Goal: Information Seeking & Learning: Learn about a topic

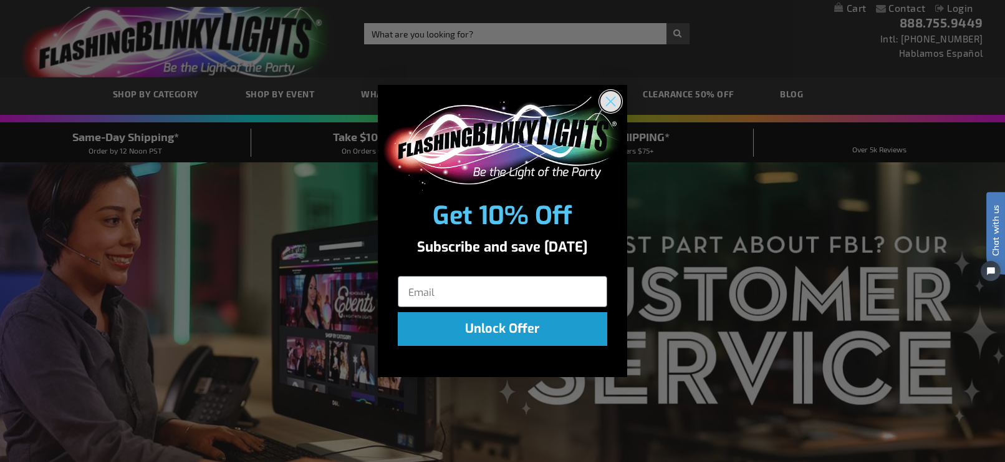
click at [616, 97] on circle "Close dialog" at bounding box center [611, 100] width 21 height 21
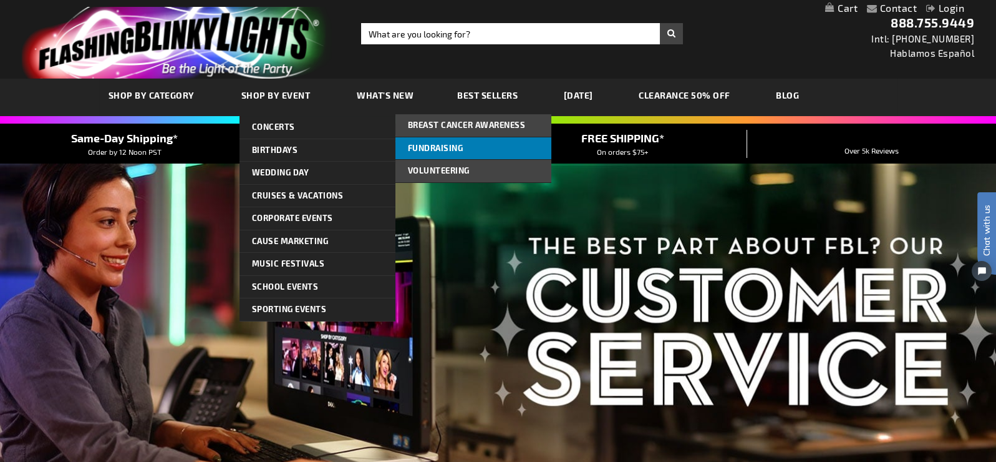
click at [432, 143] on span "Fundraising" at bounding box center [436, 148] width 56 height 10
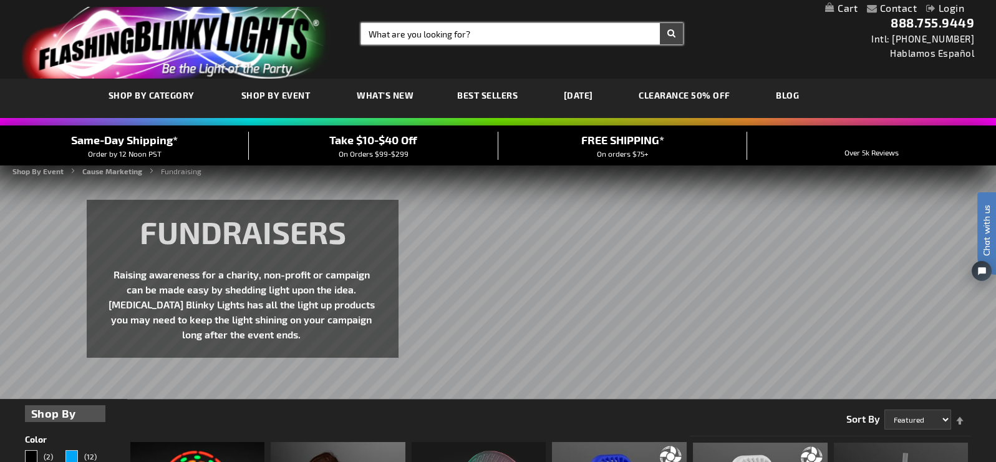
click at [424, 28] on input "Search" at bounding box center [522, 33] width 322 height 21
type input "christmas"
click at [660, 23] on button "Search" at bounding box center [671, 33] width 23 height 21
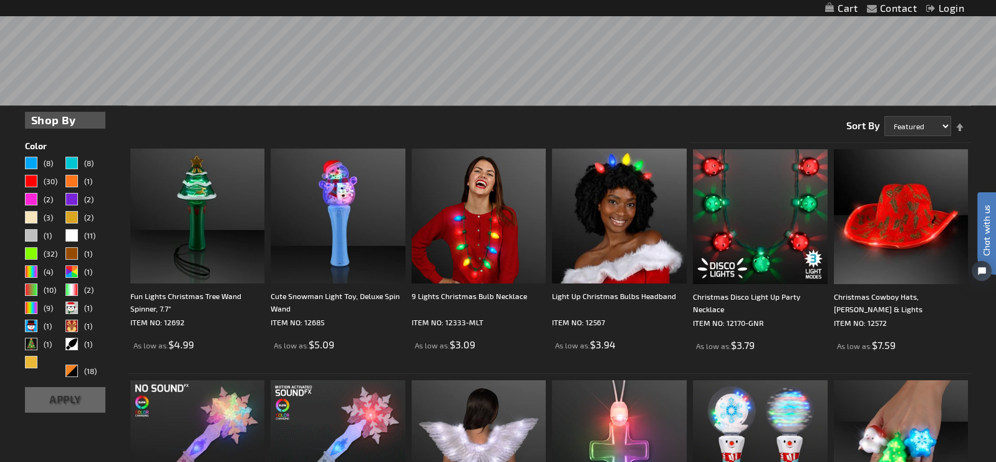
scroll to position [312, 0]
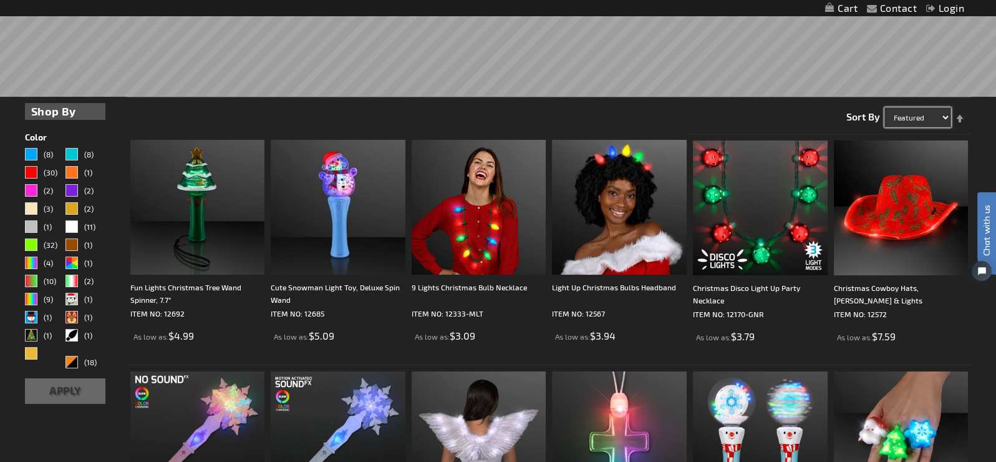
click at [896, 113] on select "Featured Name Price Best Sellers" at bounding box center [917, 117] width 67 height 20
select select "price"
click at [884, 107] on select "Featured Name Price Best Sellers" at bounding box center [917, 117] width 67 height 20
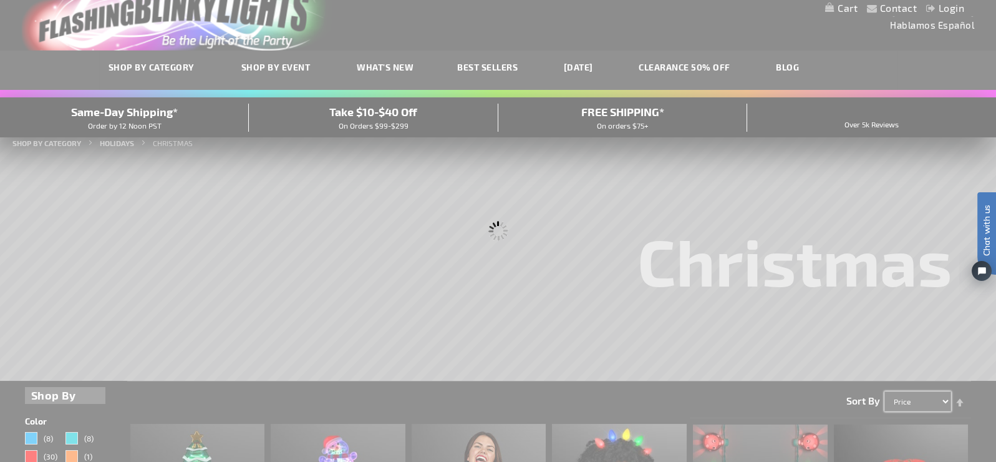
scroll to position [0, 0]
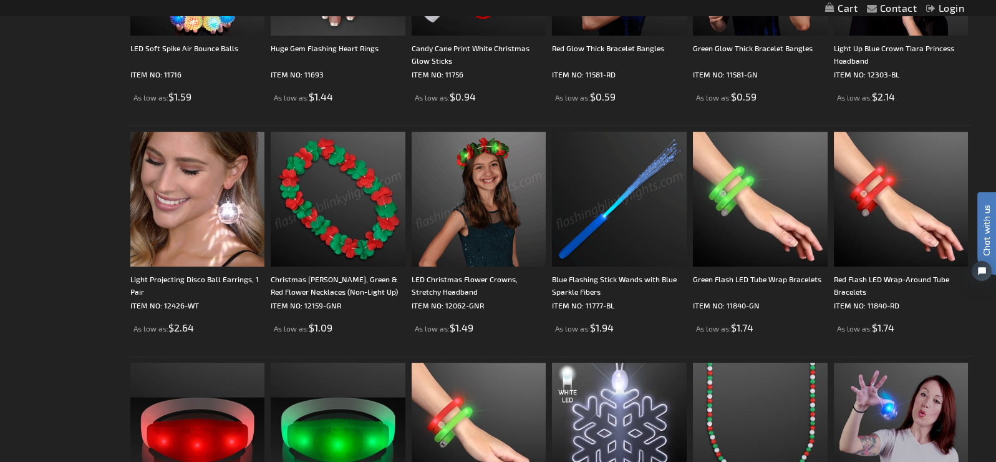
scroll to position [1559, 0]
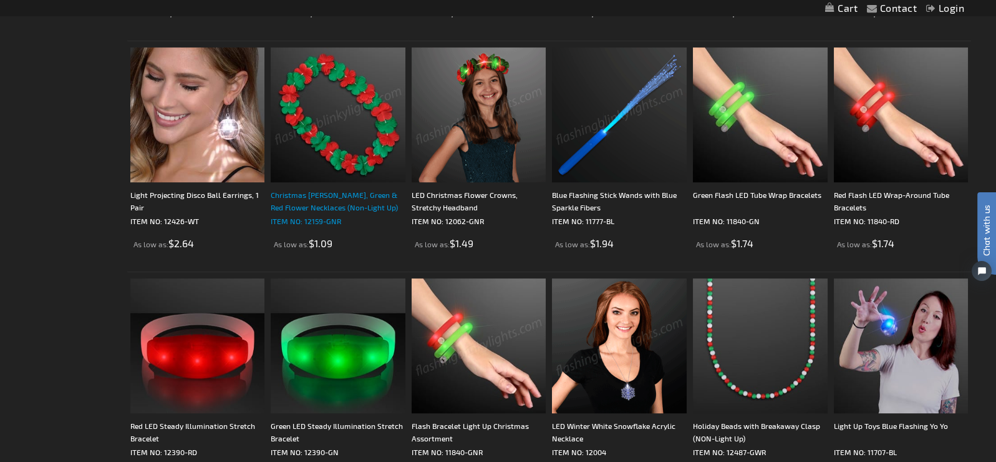
click at [328, 200] on div "Christmas Leis, Green & Red Flower Necklaces (Non-Light Up)" at bounding box center [338, 200] width 135 height 25
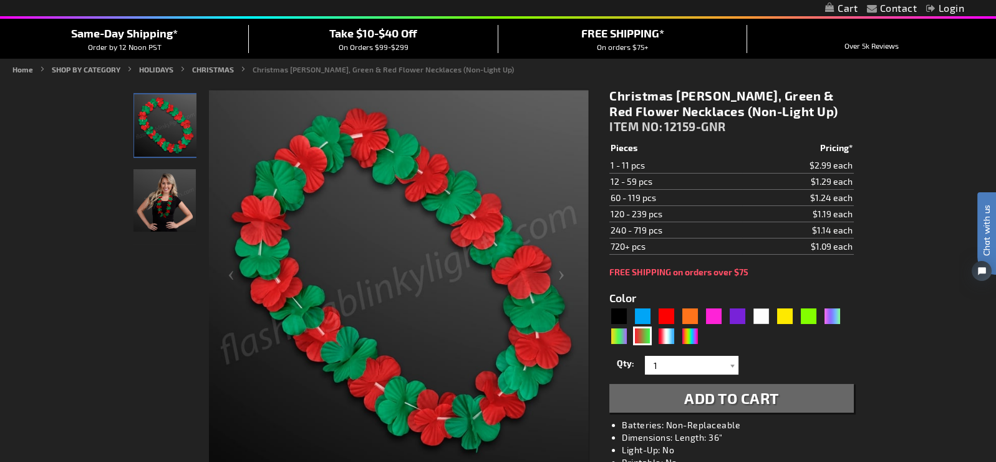
scroll to position [124, 0]
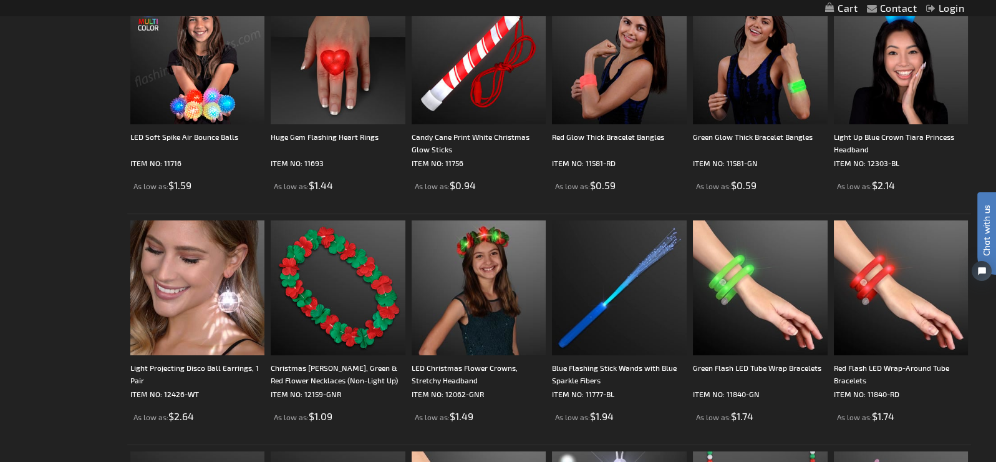
scroll to position [1310, 0]
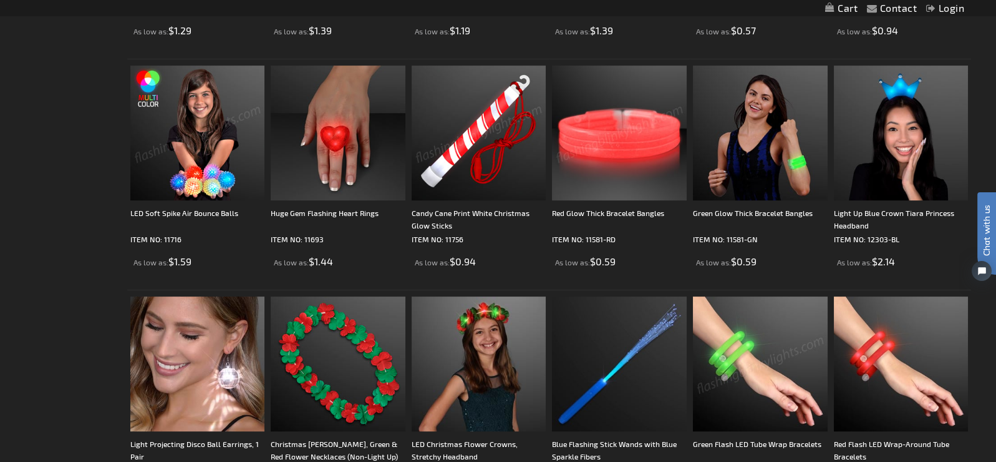
click at [454, 138] on img at bounding box center [479, 132] width 135 height 135
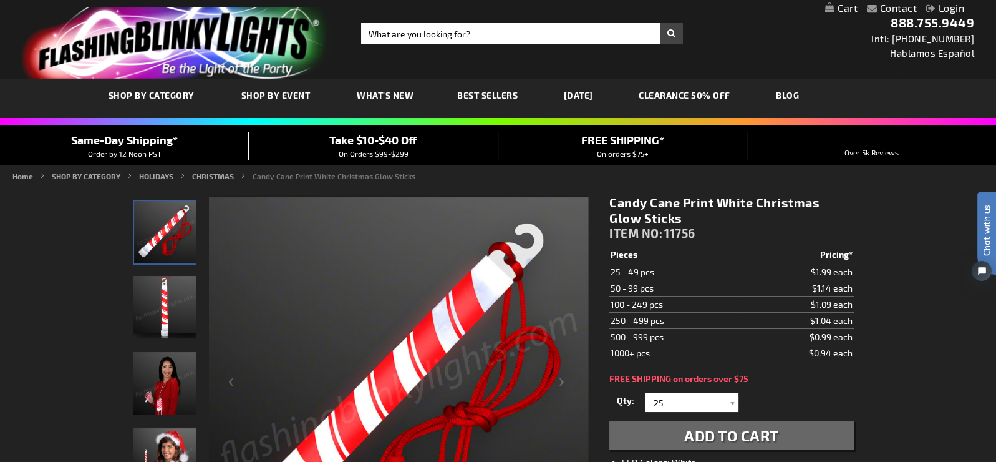
click at [157, 379] on img "Woman displaying Light Up Christmas Candy Cane Glow Stick" at bounding box center [164, 383] width 62 height 62
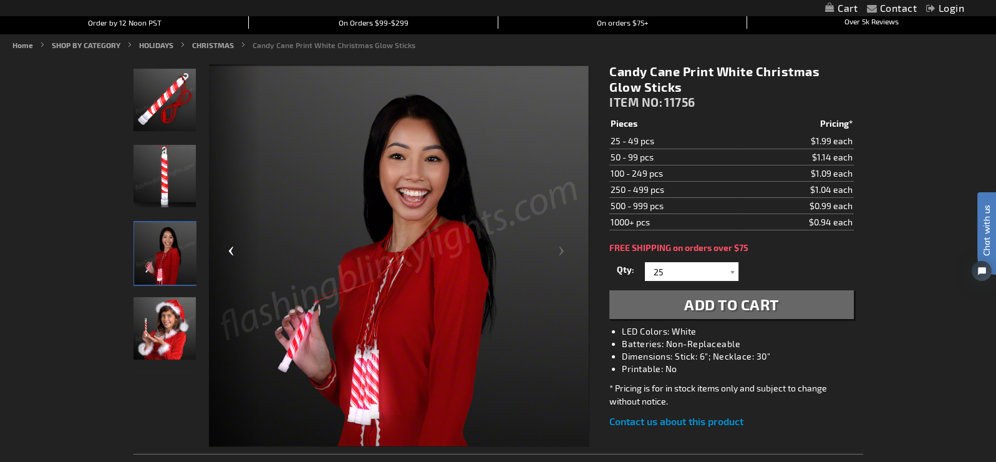
scroll to position [249, 0]
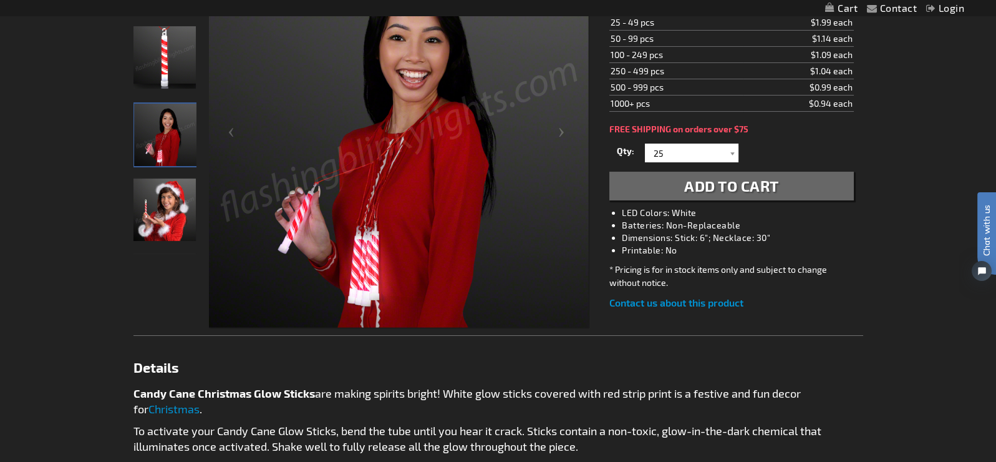
click at [165, 221] on img "Girl displaying Light Up Christmas Candy Cane Glow Stick" at bounding box center [164, 209] width 62 height 62
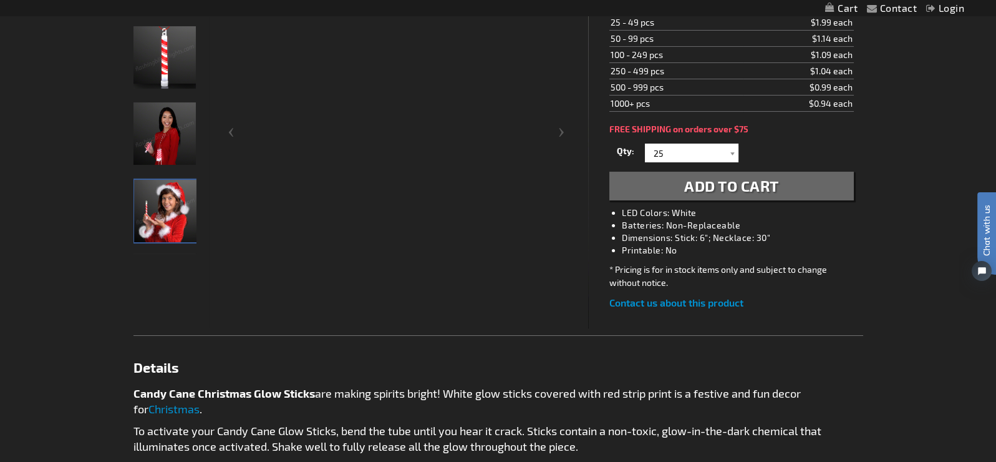
scroll to position [248, 0]
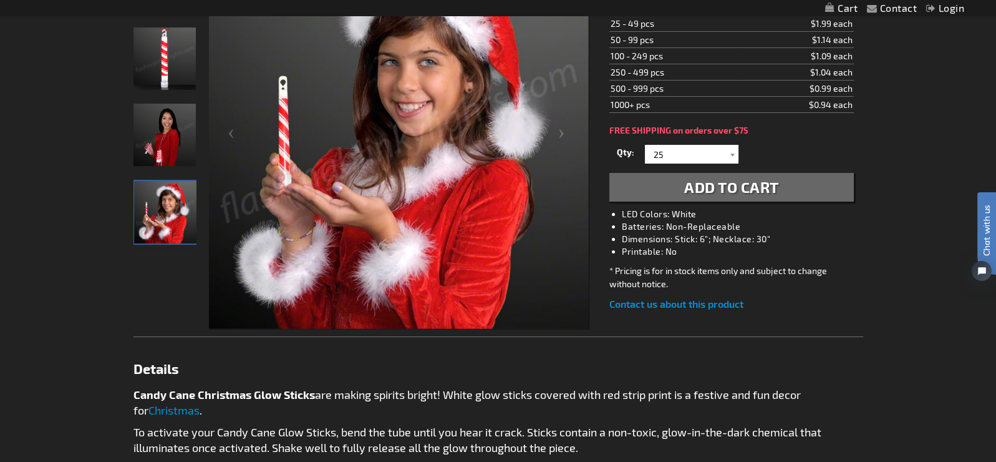
click at [169, 134] on img "Woman displaying Light Up Christmas Candy Cane Glow Stick" at bounding box center [164, 135] width 62 height 62
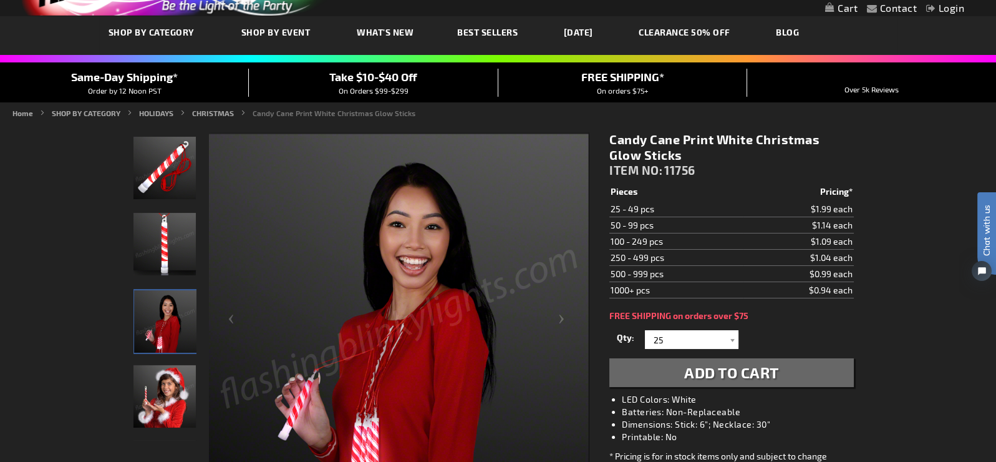
scroll to position [0, 0]
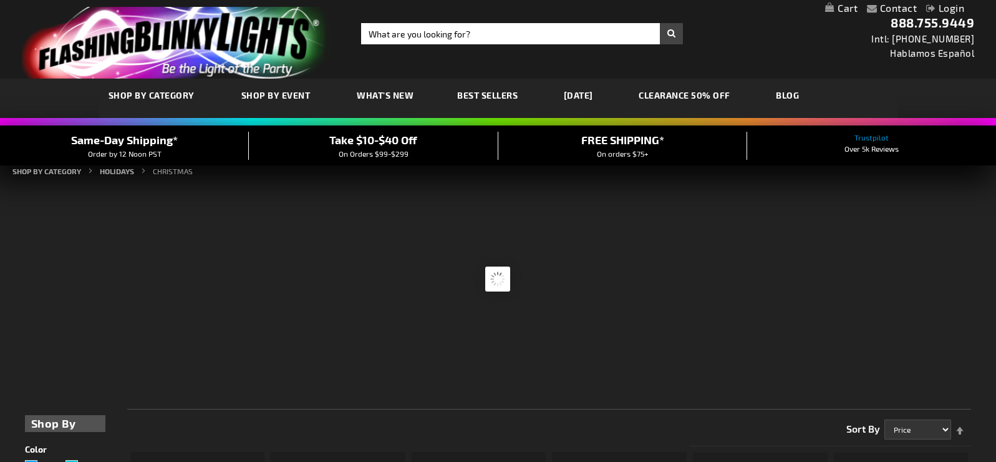
select select "price"
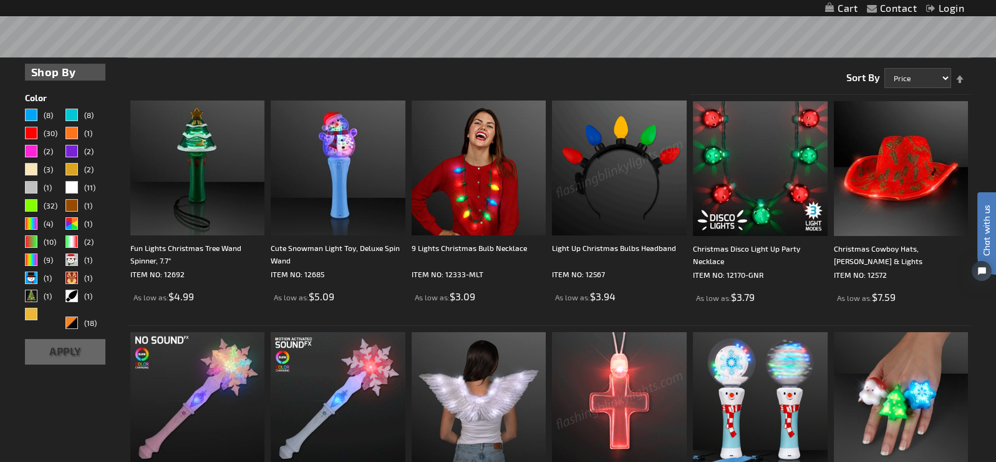
scroll to position [374, 0]
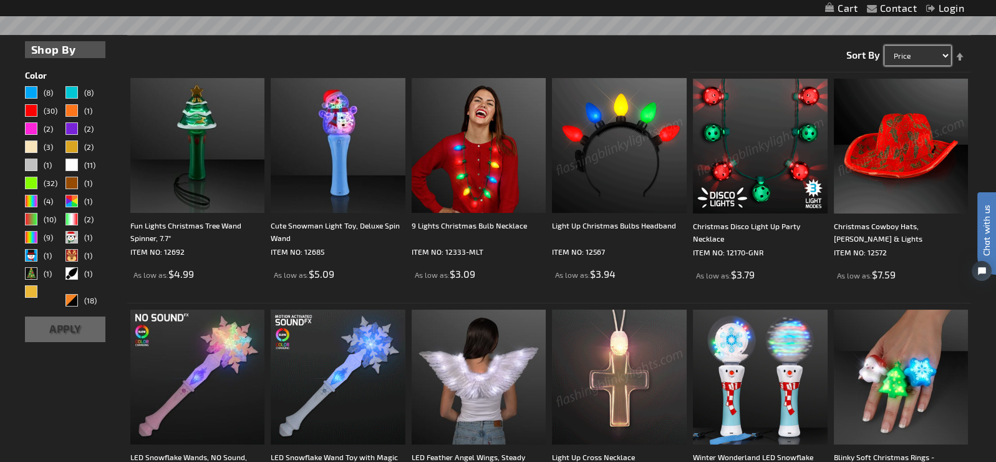
click at [902, 56] on select "Featured Name Price Best Sellers" at bounding box center [917, 56] width 67 height 20
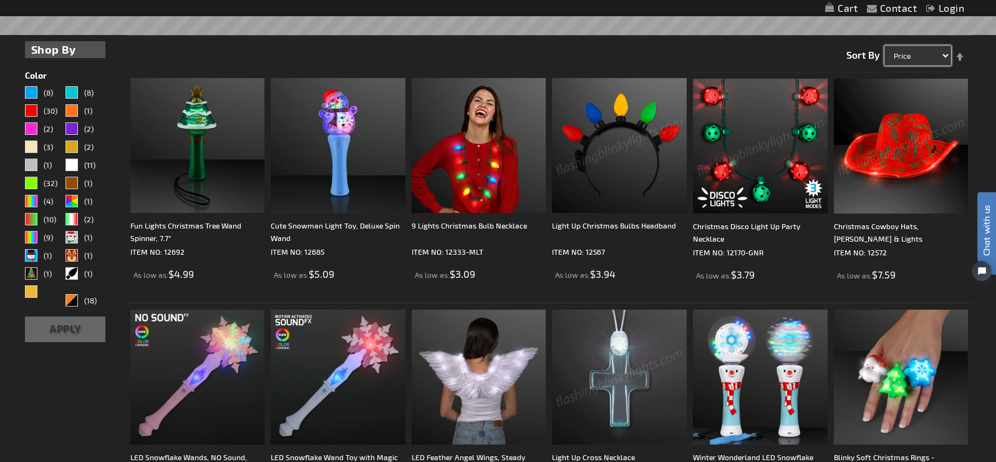
click at [884, 46] on select "Featured Name Price Best Sellers" at bounding box center [917, 56] width 67 height 20
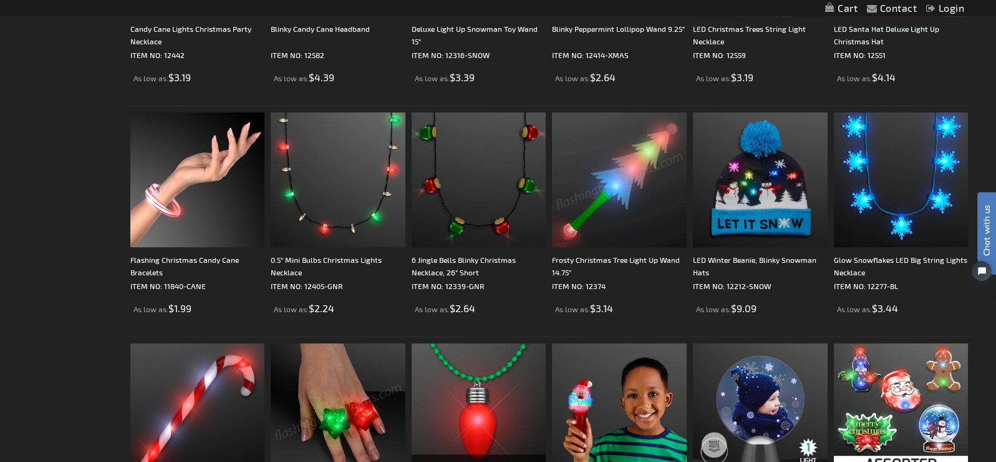
scroll to position [1747, 0]
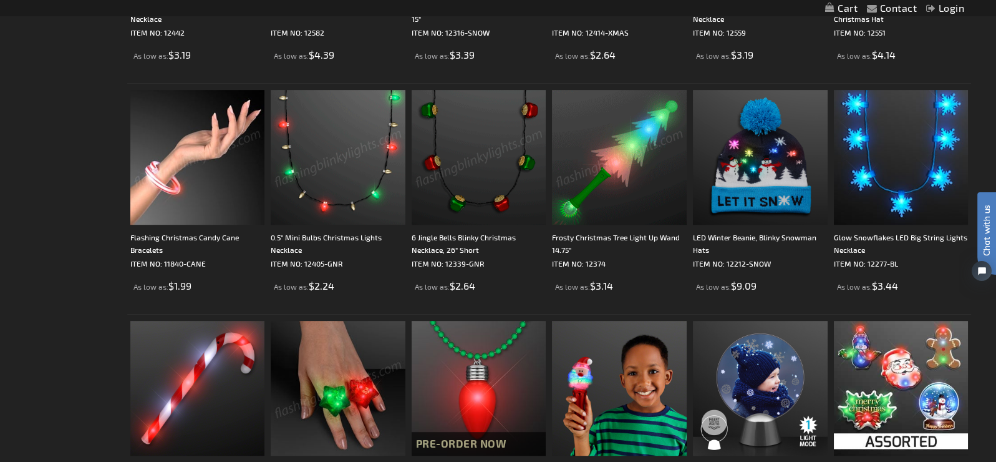
click at [170, 175] on img at bounding box center [197, 157] width 135 height 135
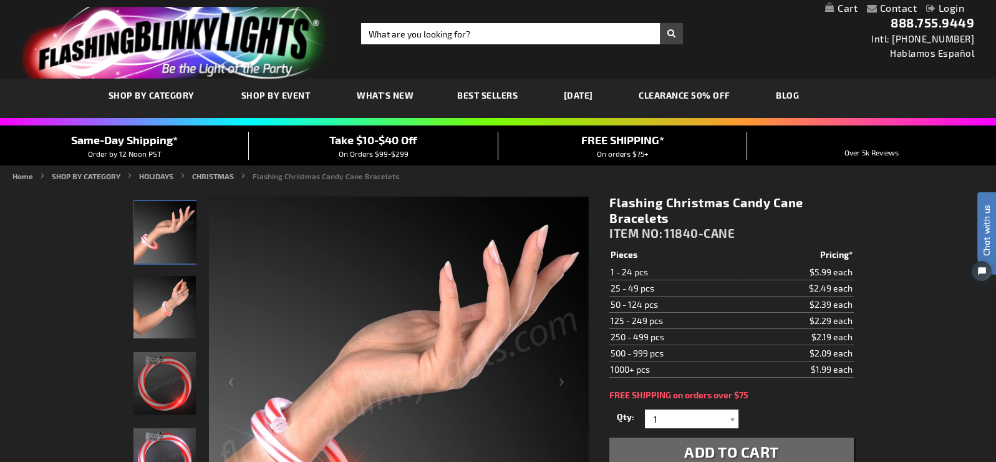
click at [153, 308] on img "Flashing Christmas Candy Cane Bracelets" at bounding box center [164, 307] width 62 height 62
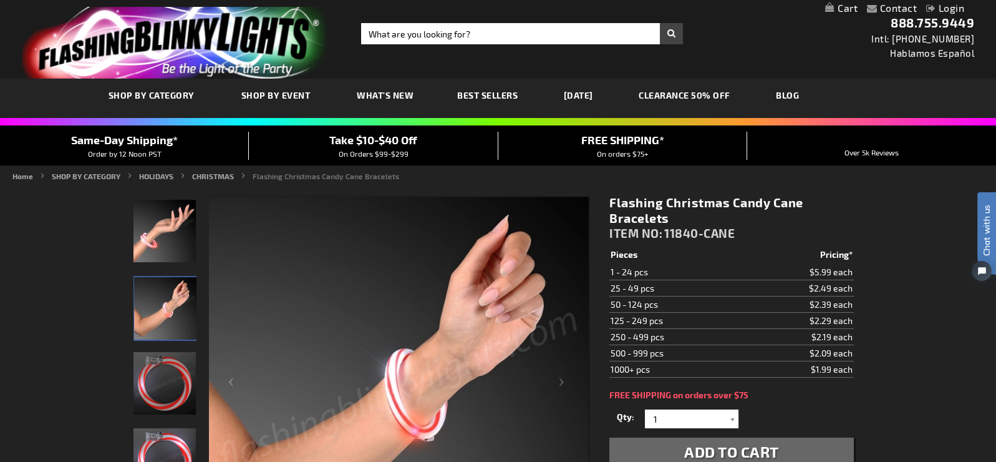
click at [160, 375] on img "Flashing Christmas Candy Cane Bracelets" at bounding box center [164, 383] width 62 height 62
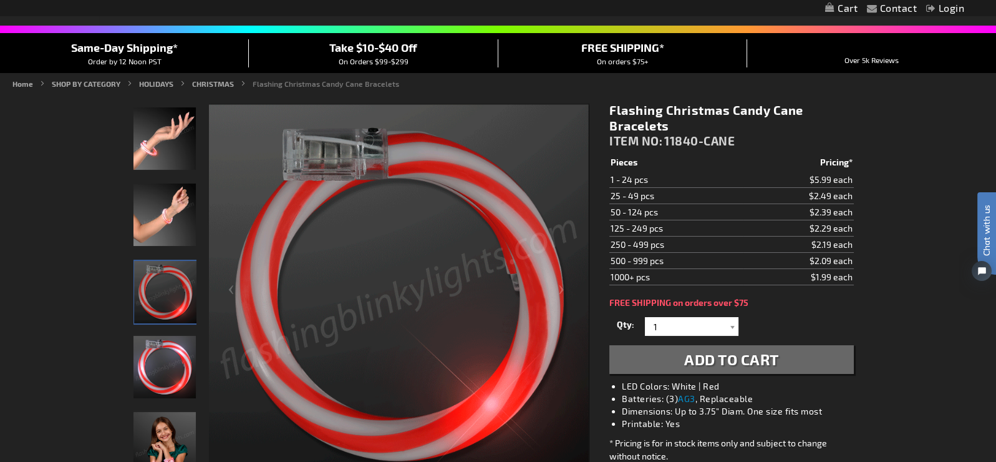
scroll to position [124, 0]
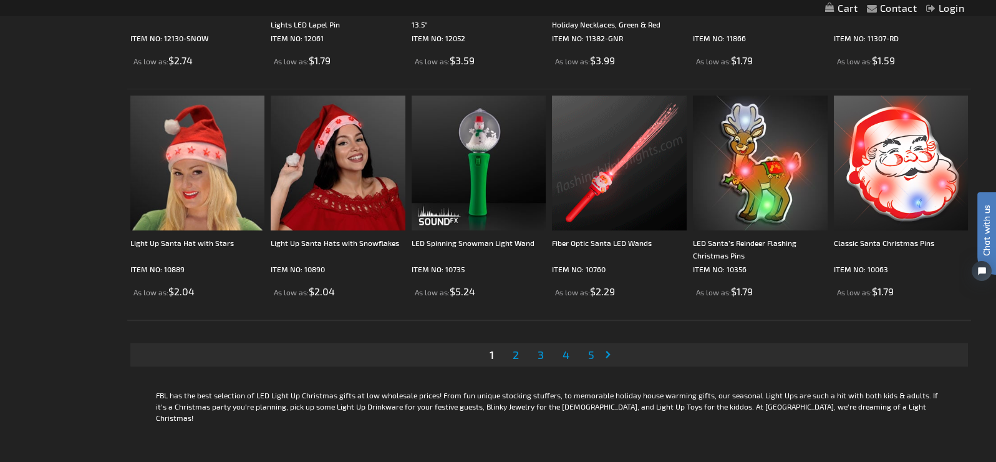
scroll to position [2495, 0]
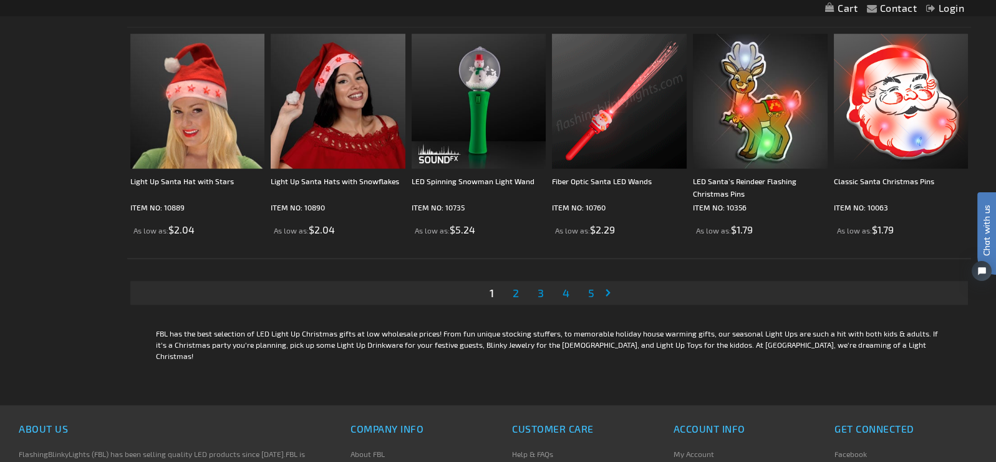
click at [517, 288] on span "2" at bounding box center [516, 293] width 6 height 14
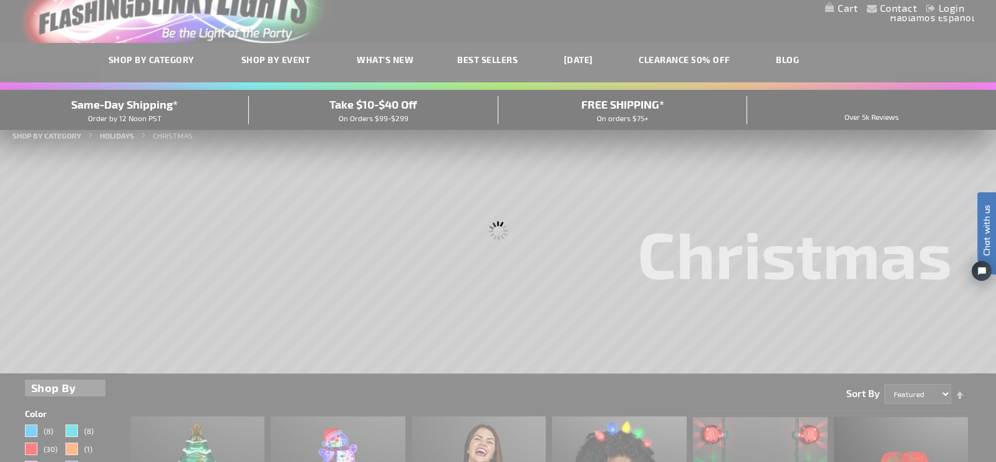
scroll to position [7, 0]
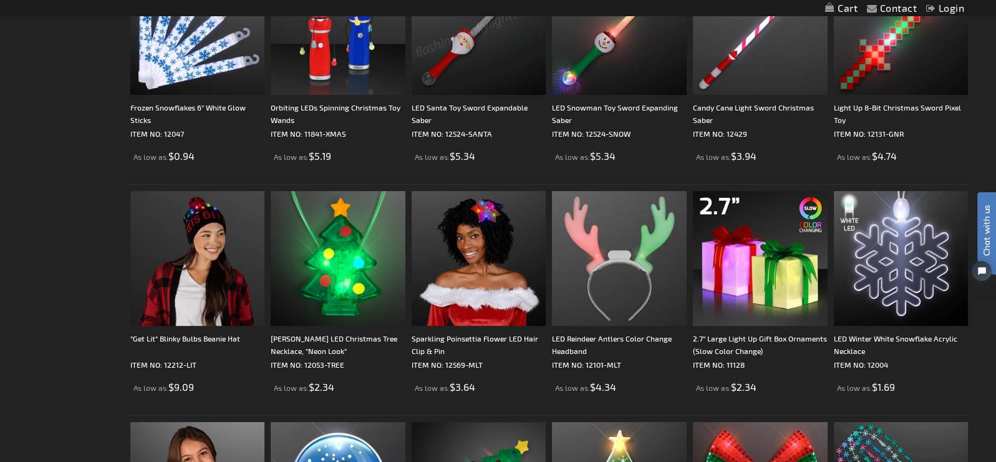
scroll to position [1247, 0]
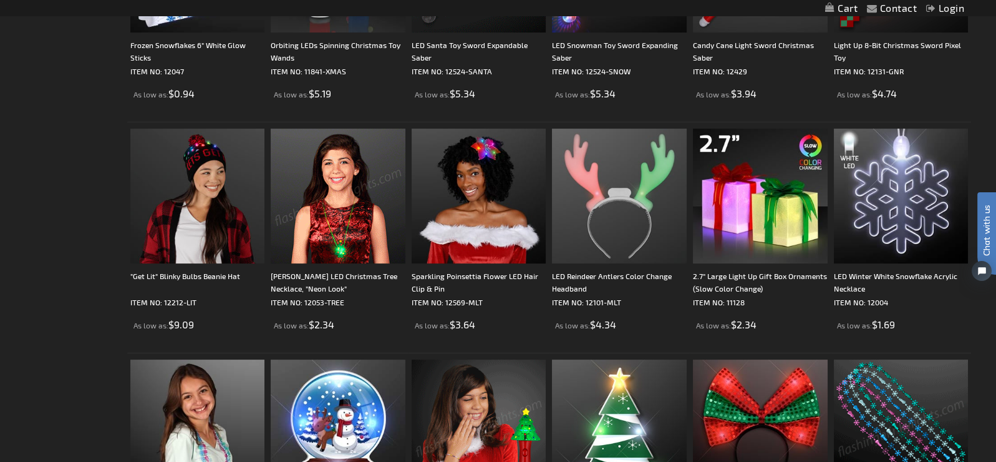
click at [341, 170] on img at bounding box center [338, 195] width 135 height 135
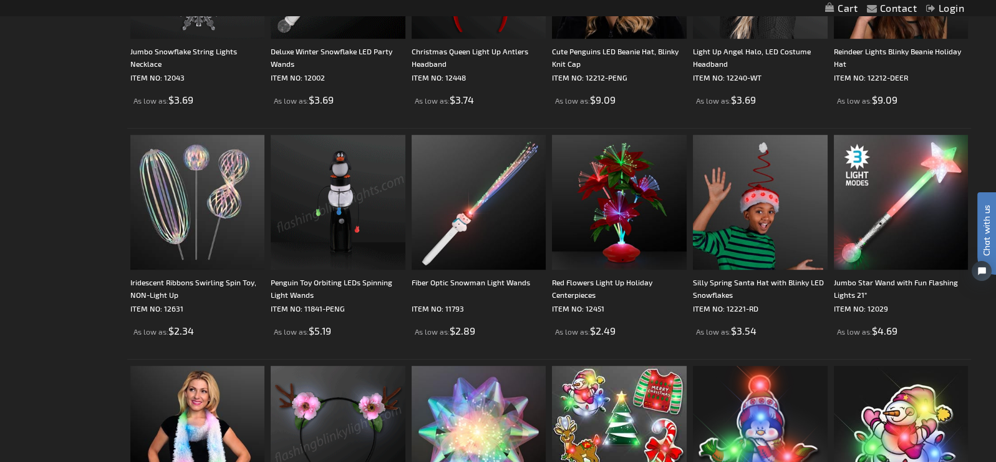
scroll to position [1933, 0]
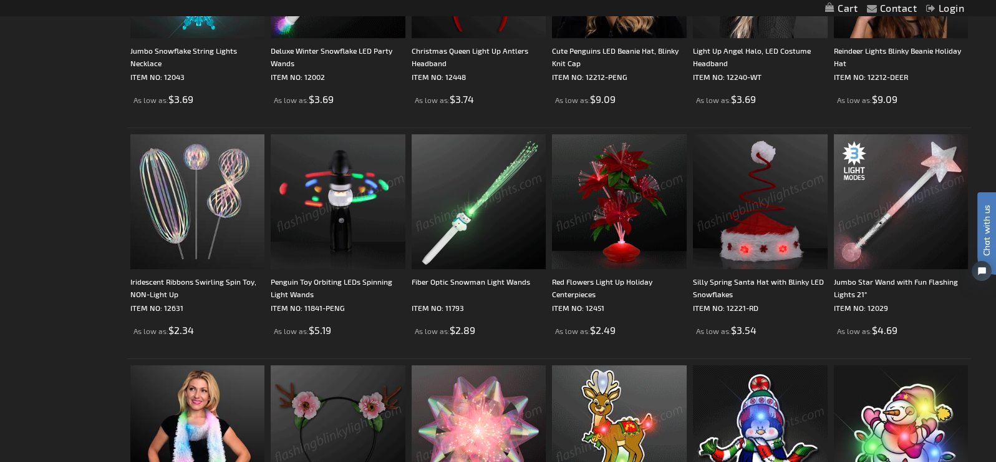
click at [623, 224] on img at bounding box center [619, 201] width 135 height 135
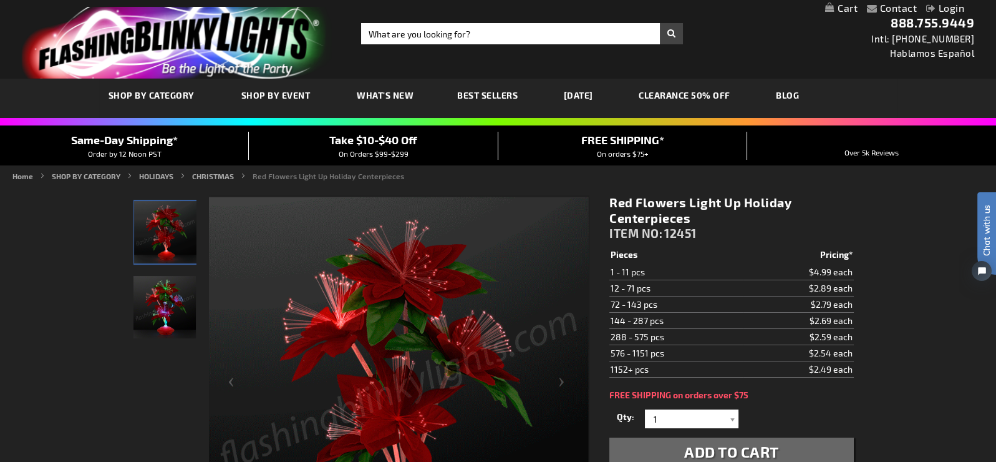
click at [170, 295] on img "Light Up Red Christmas Flowers LED Centerpiece" at bounding box center [164, 307] width 62 height 62
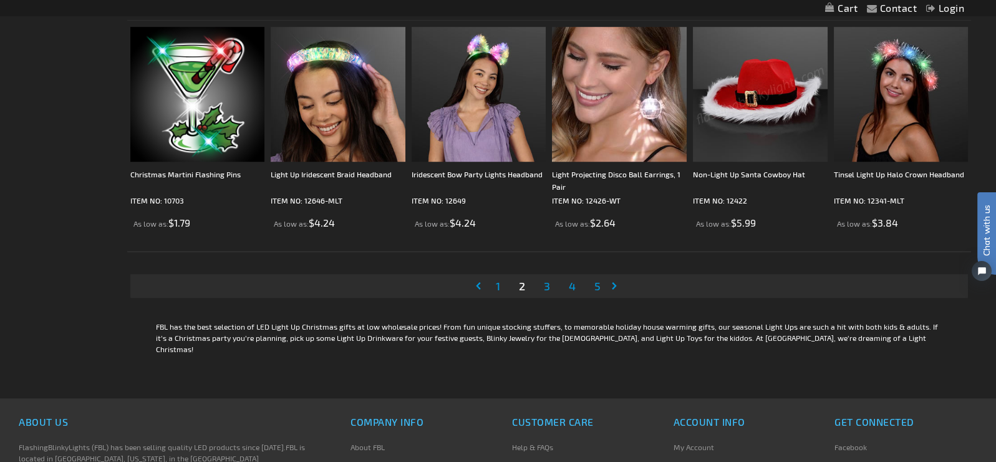
scroll to position [2558, 0]
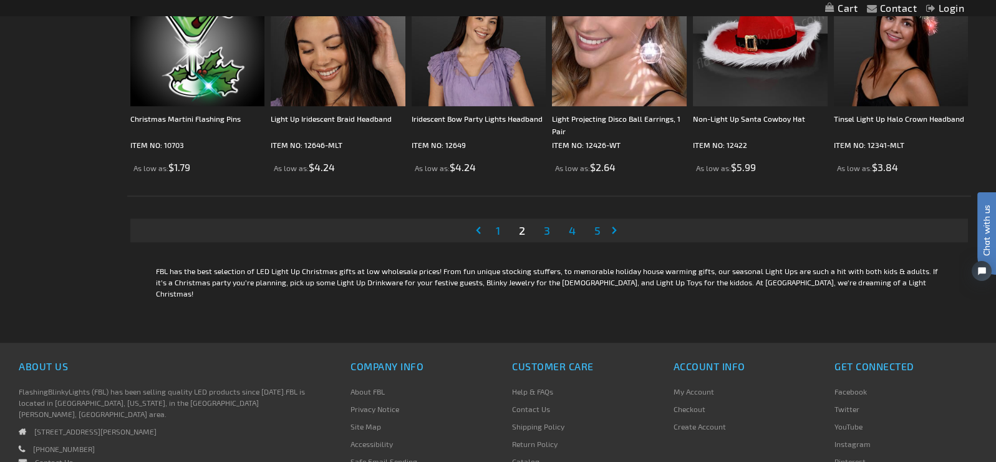
click at [546, 223] on span "3" at bounding box center [547, 230] width 6 height 14
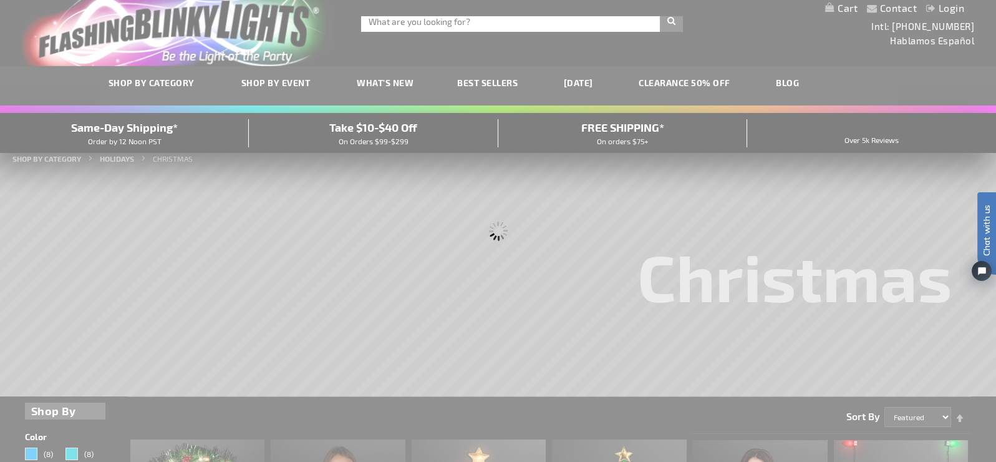
scroll to position [0, 0]
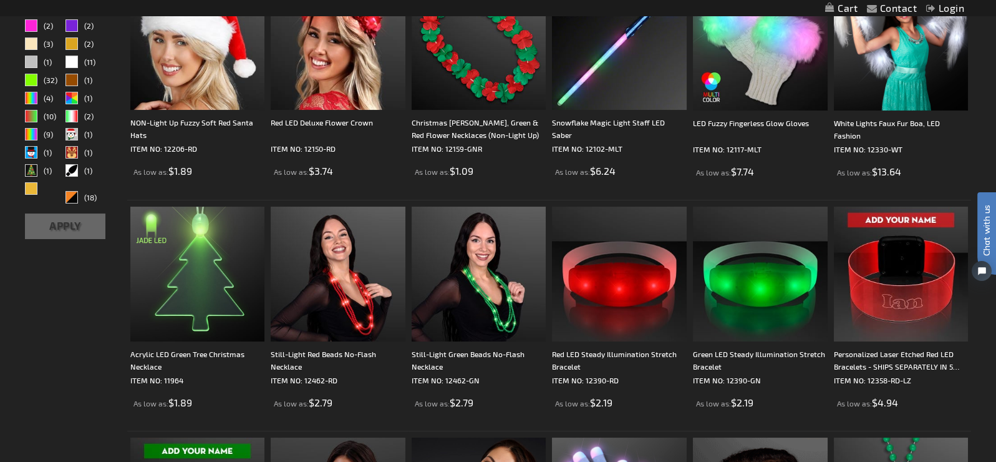
scroll to position [498, 0]
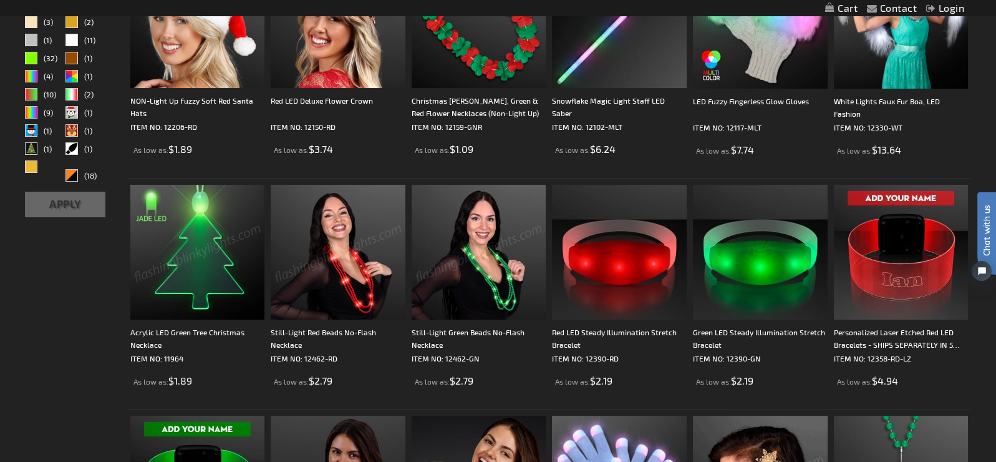
click at [191, 259] on img at bounding box center [197, 252] width 135 height 135
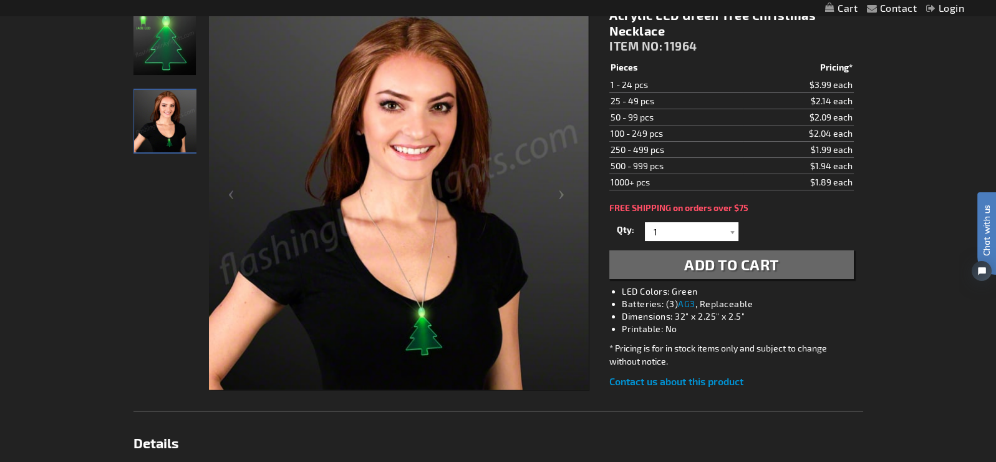
scroll to position [186, 0]
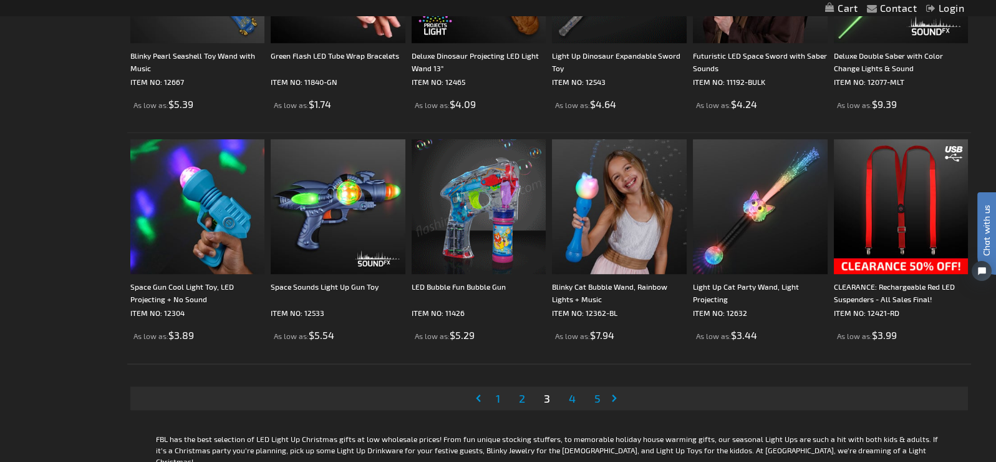
scroll to position [2432, 0]
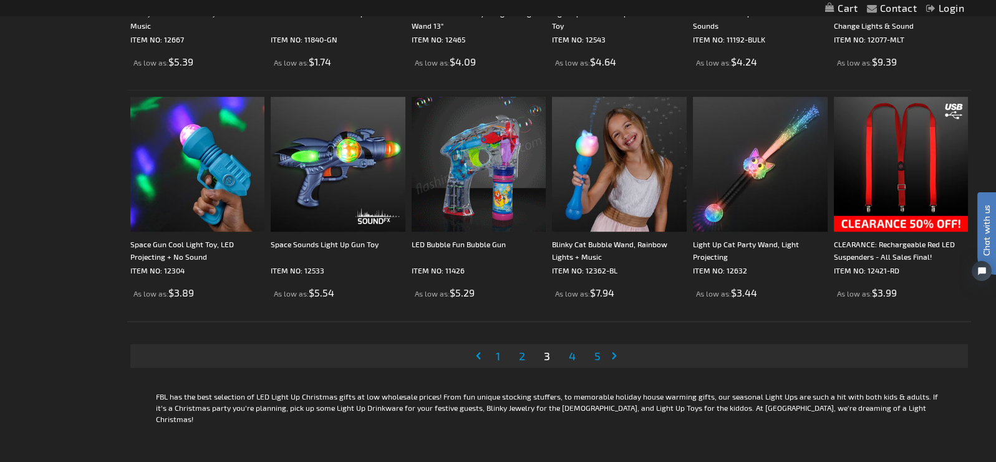
click at [575, 354] on span "4" at bounding box center [572, 356] width 7 height 14
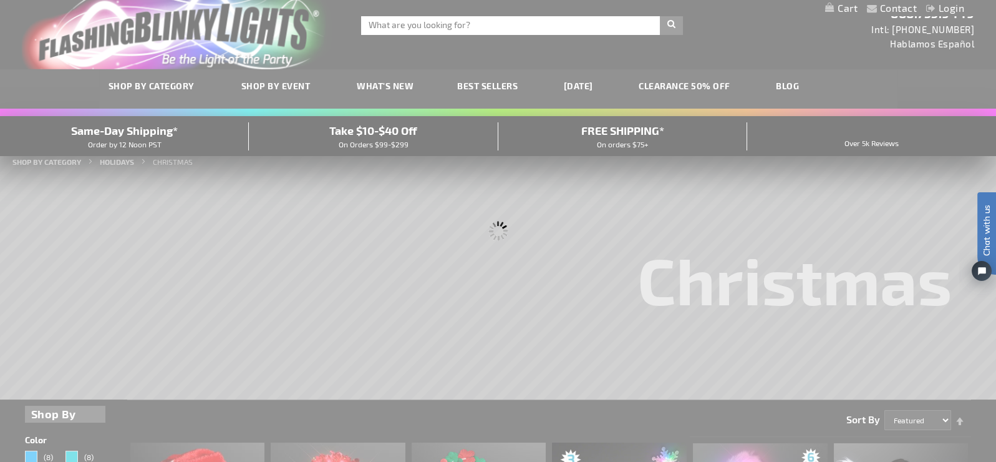
scroll to position [0, 0]
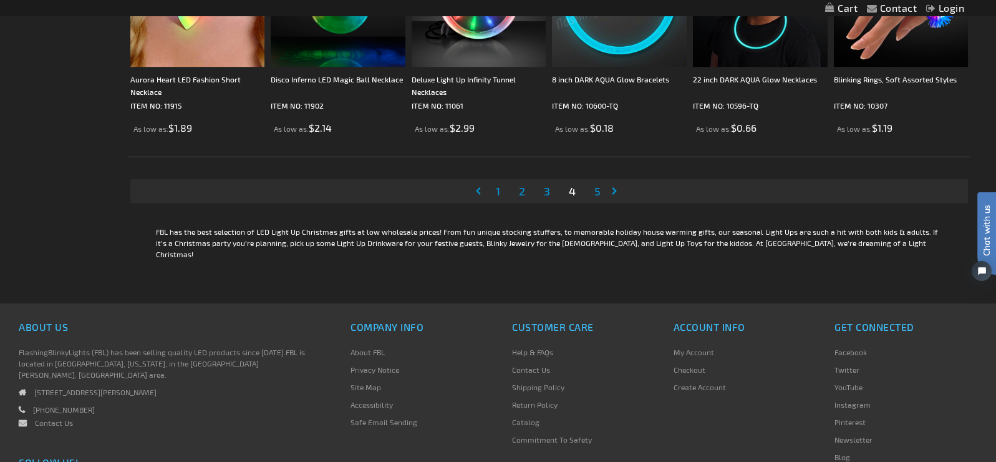
scroll to position [2619, 0]
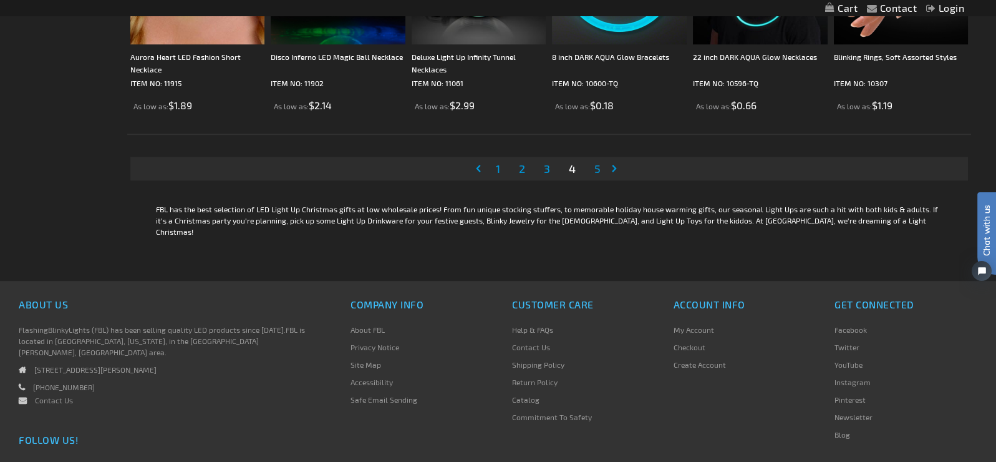
click at [597, 170] on span "5" at bounding box center [597, 169] width 6 height 14
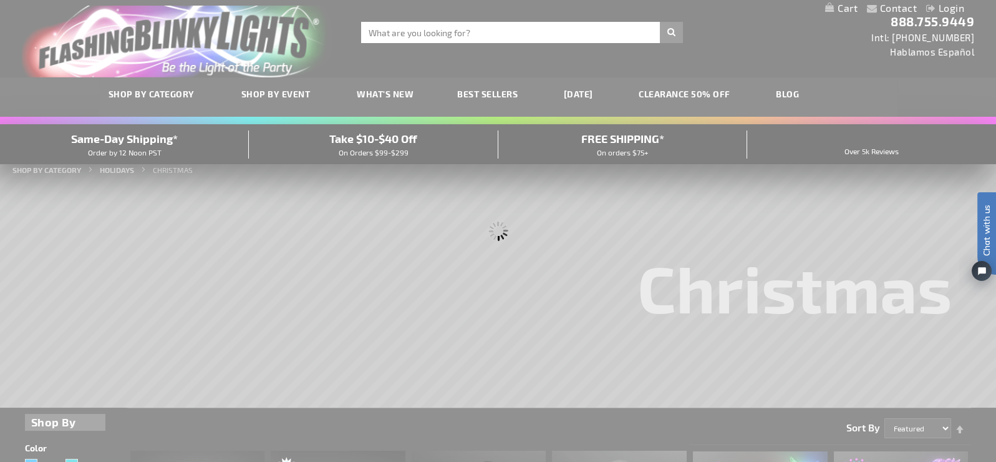
scroll to position [0, 0]
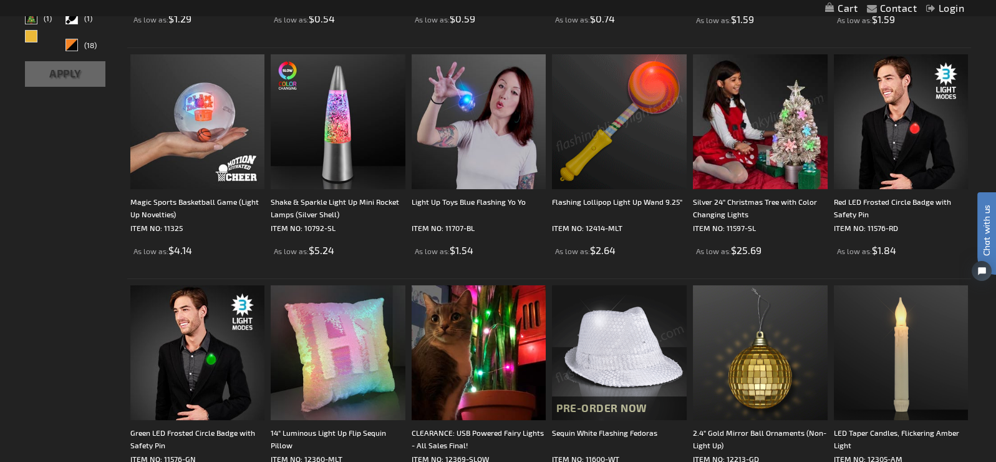
scroll to position [624, 0]
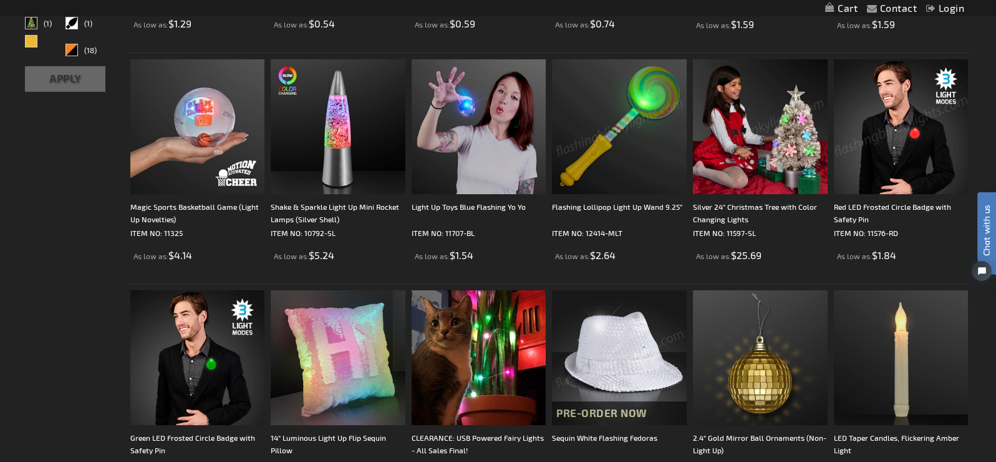
click at [914, 129] on img at bounding box center [901, 126] width 135 height 135
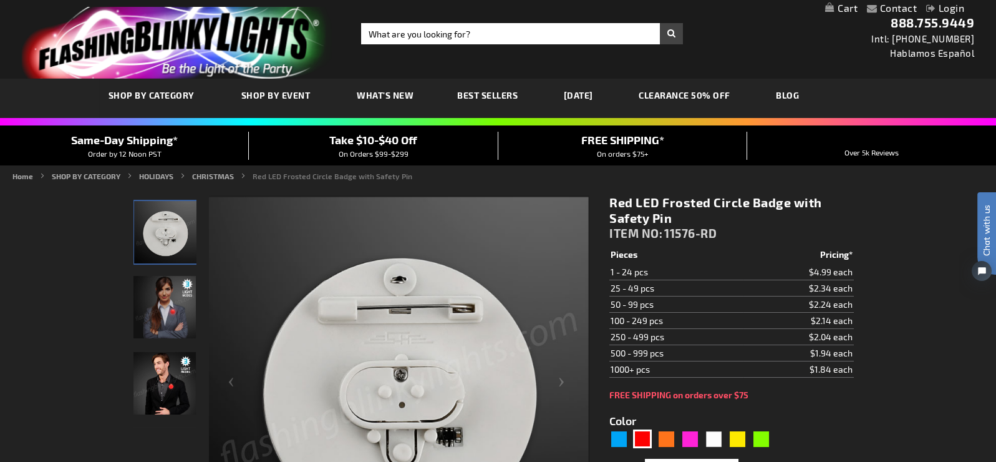
click at [164, 323] on img "Female model displaying Red LED Frosted Circle Badge" at bounding box center [164, 307] width 62 height 62
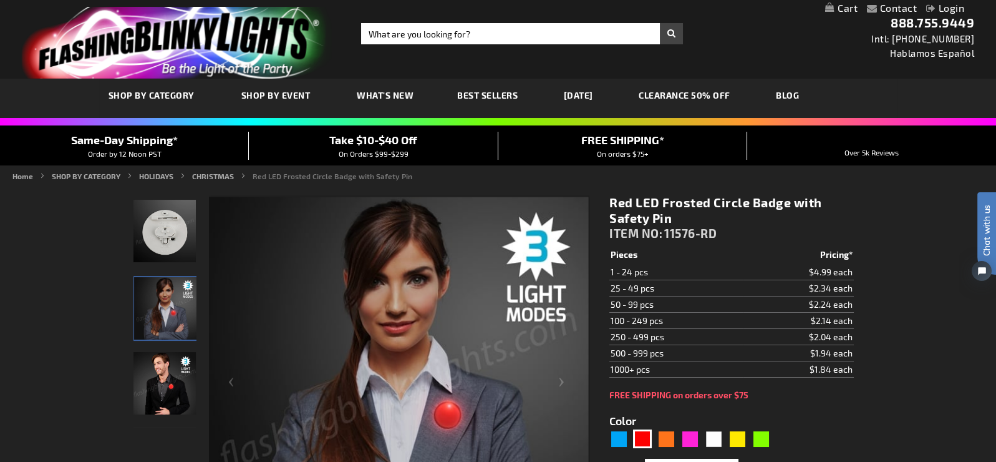
click at [159, 387] on img "Man wearing Red LED Frosted Circle Badge" at bounding box center [164, 383] width 62 height 62
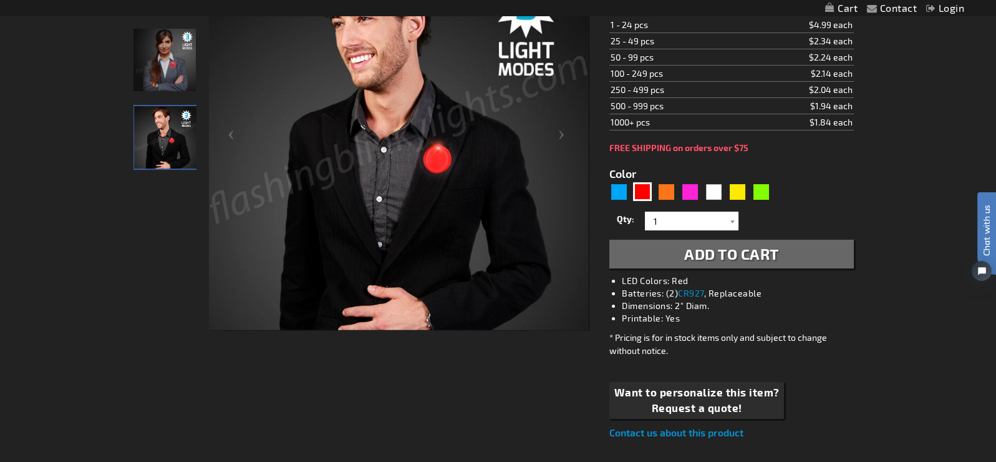
scroll to position [436, 0]
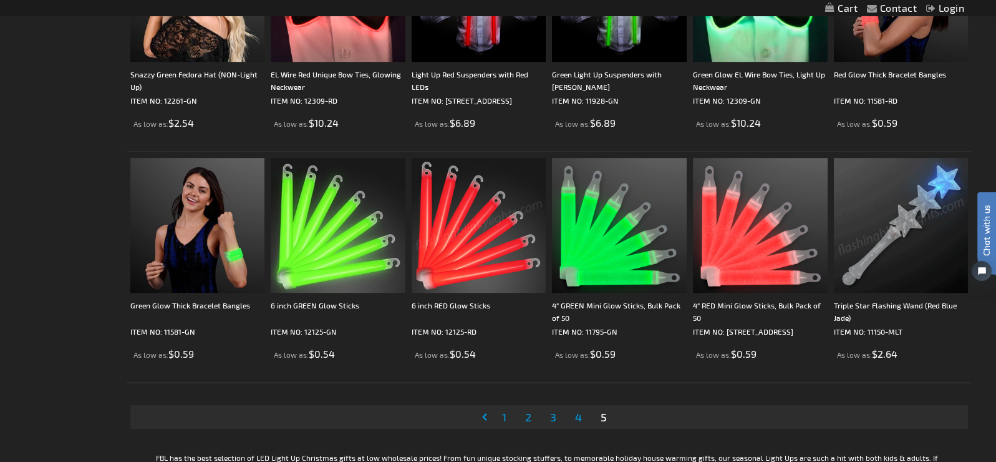
scroll to position [1933, 0]
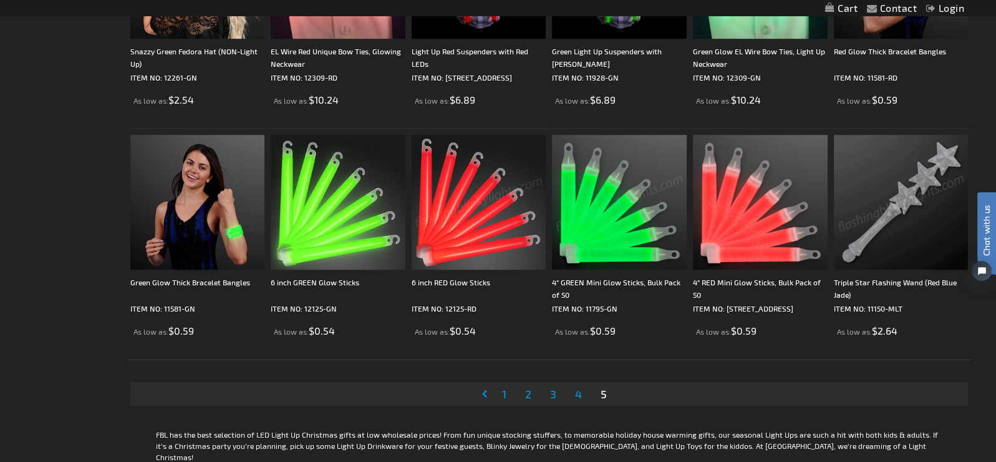
click at [581, 208] on img at bounding box center [619, 202] width 135 height 135
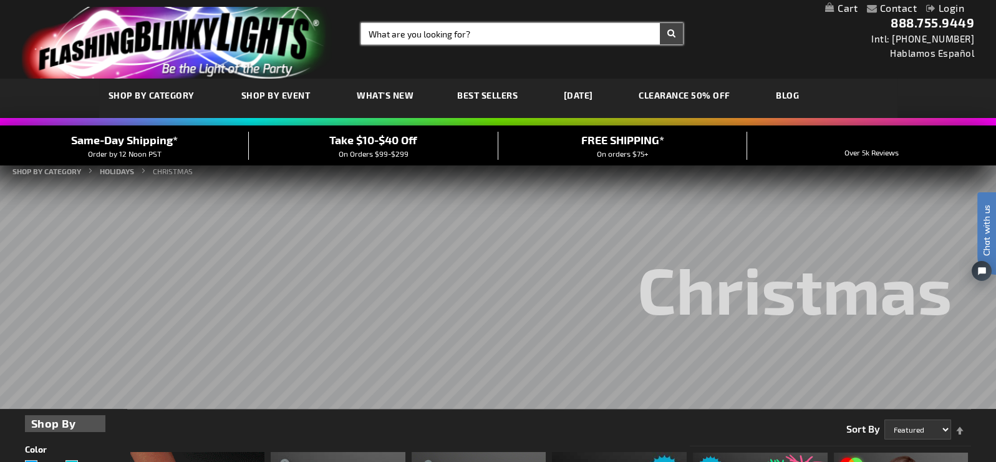
click at [395, 37] on input "Search" at bounding box center [522, 33] width 322 height 21
type input "saint patrick's day"
click at [660, 23] on button "Search" at bounding box center [671, 33] width 23 height 21
click at [380, 39] on input "Search" at bounding box center [522, 33] width 322 height 21
type input "centerpieces"
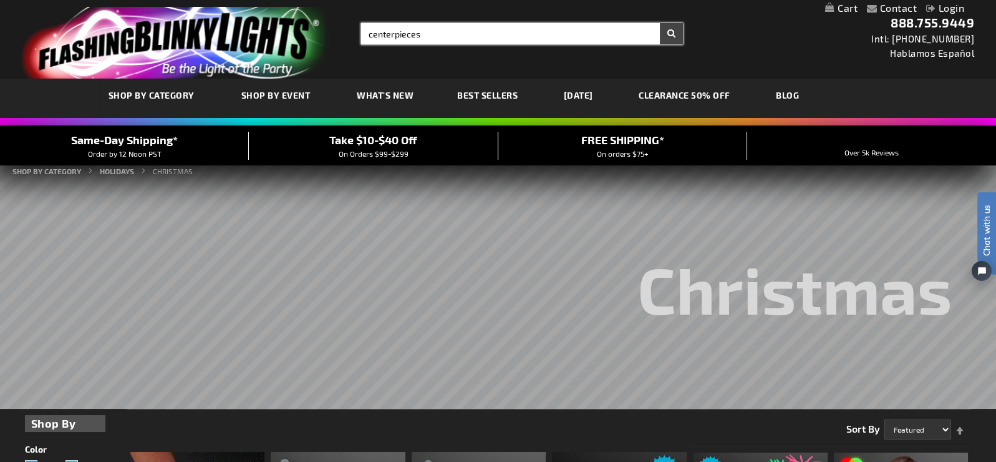
click at [660, 23] on button "Search" at bounding box center [671, 33] width 23 height 21
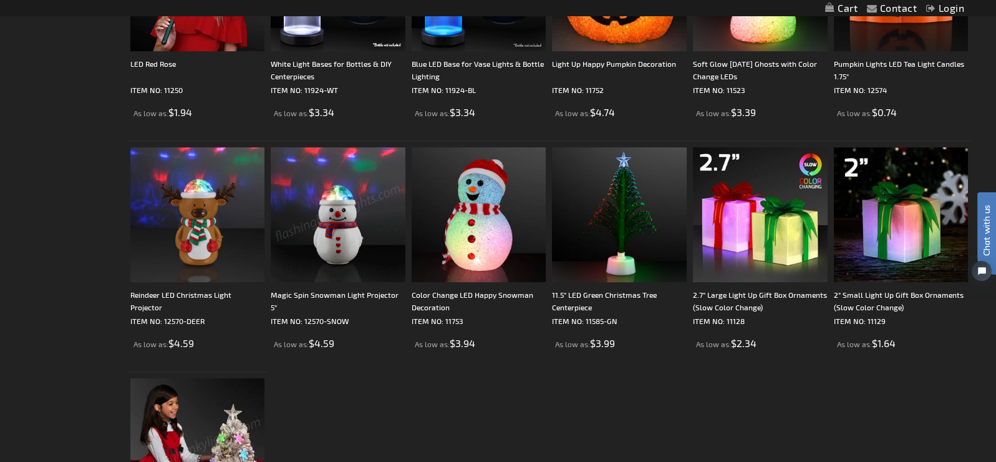
scroll to position [1496, 0]
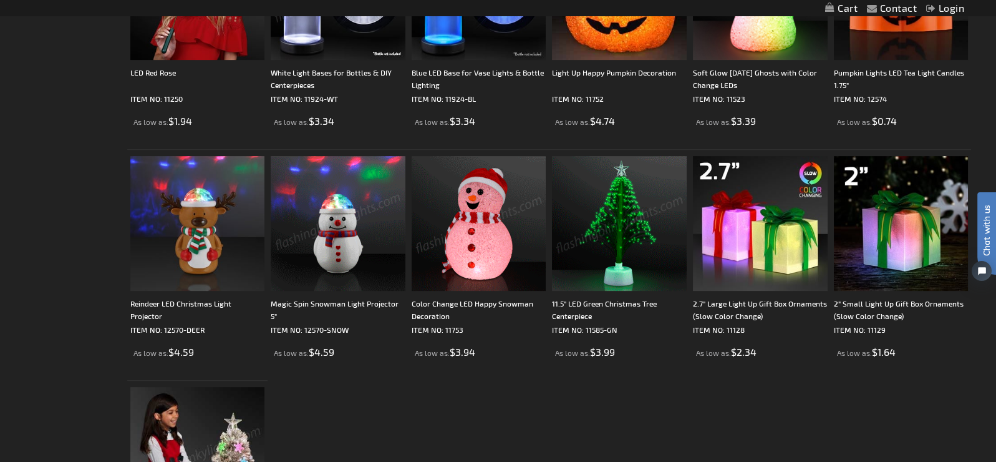
click at [627, 264] on img at bounding box center [619, 223] width 135 height 135
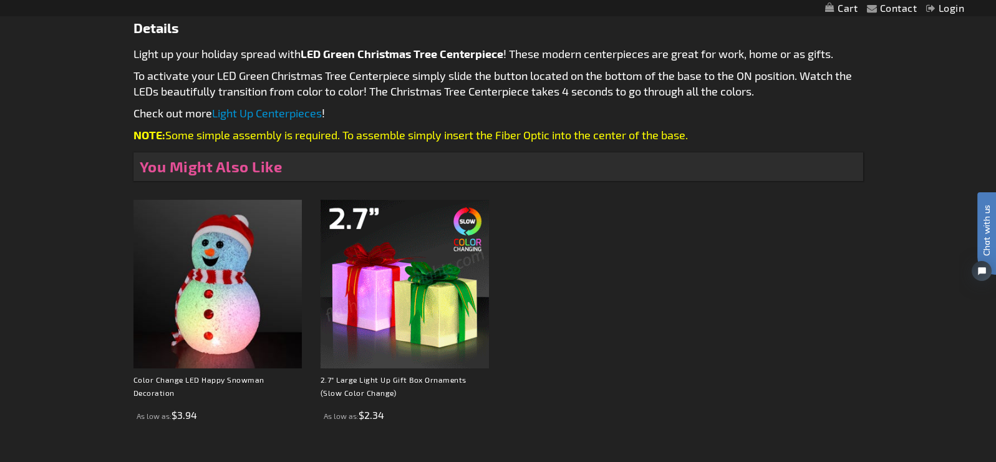
scroll to position [686, 0]
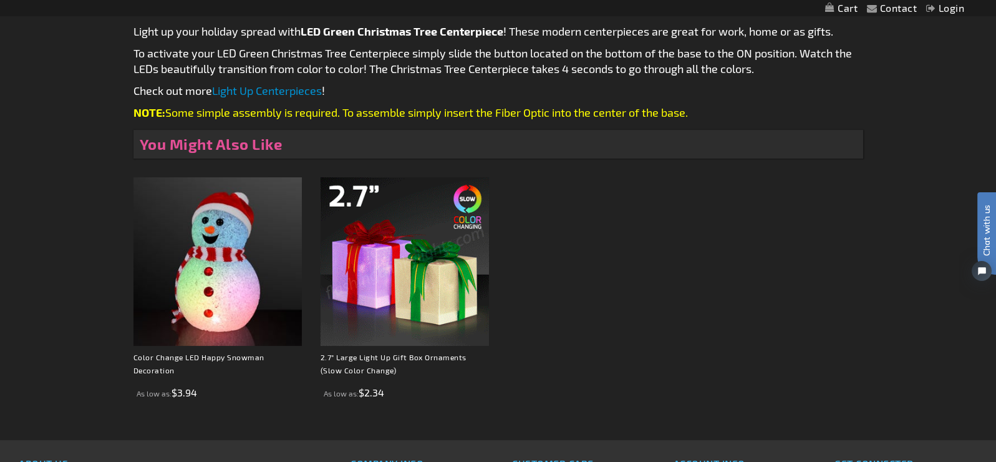
click at [372, 278] on img at bounding box center [405, 261] width 168 height 168
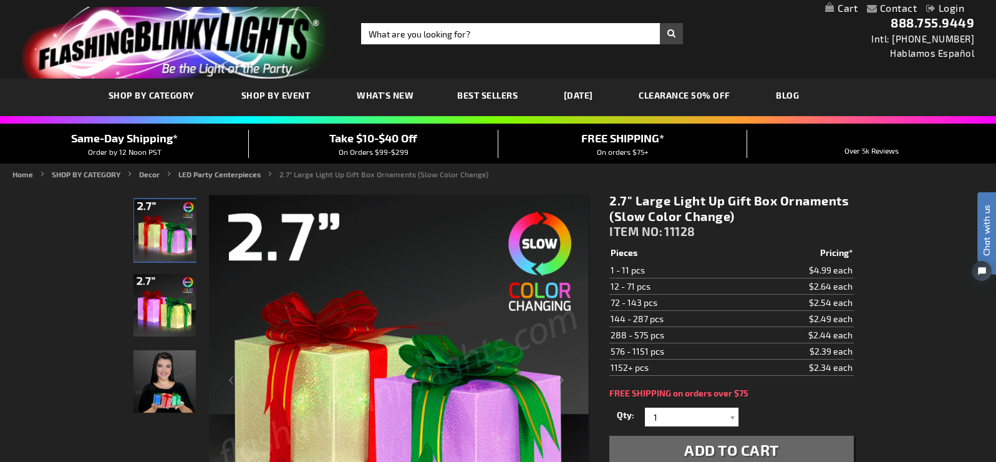
click at [154, 391] on img at bounding box center [164, 381] width 62 height 62
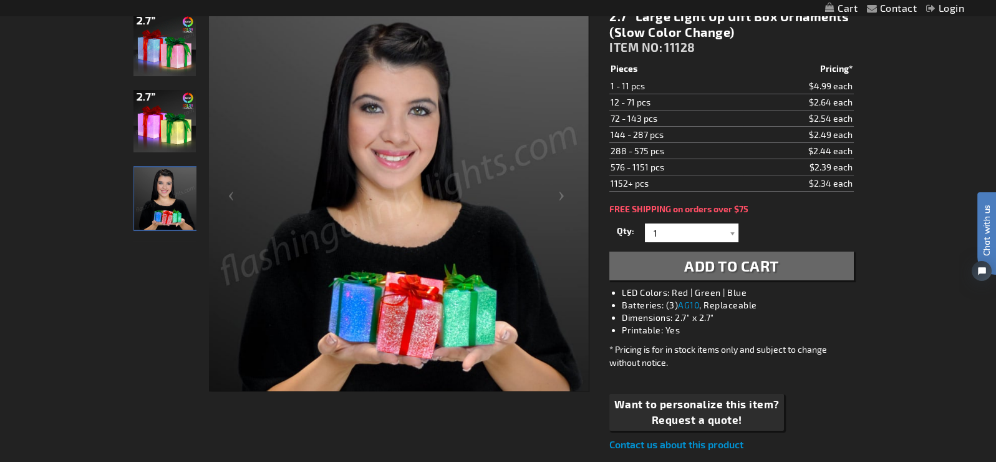
scroll to position [187, 0]
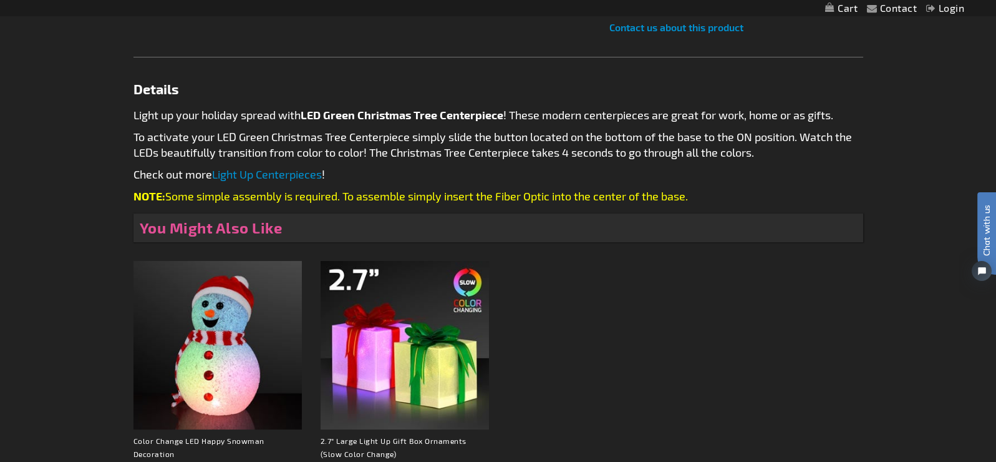
scroll to position [750, 0]
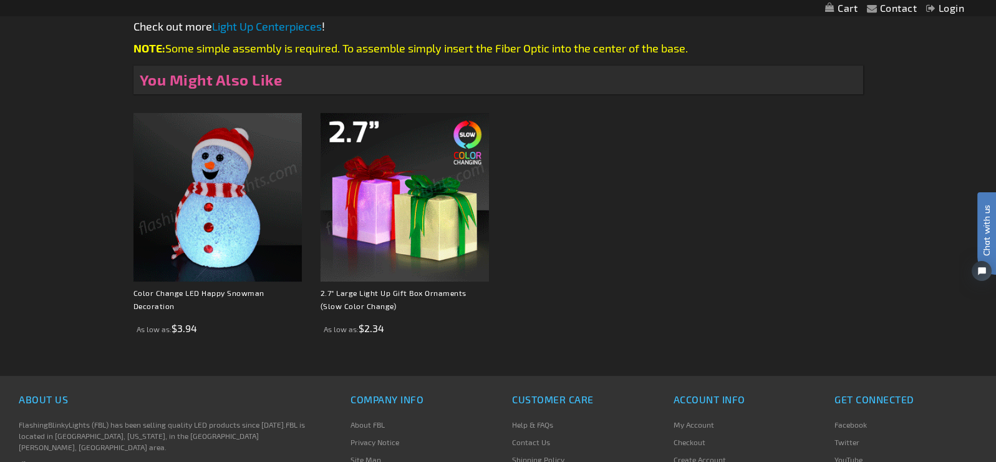
click at [265, 22] on link "Light Up Centerpieces" at bounding box center [267, 26] width 110 height 14
